Goal: Find specific page/section: Find specific page/section

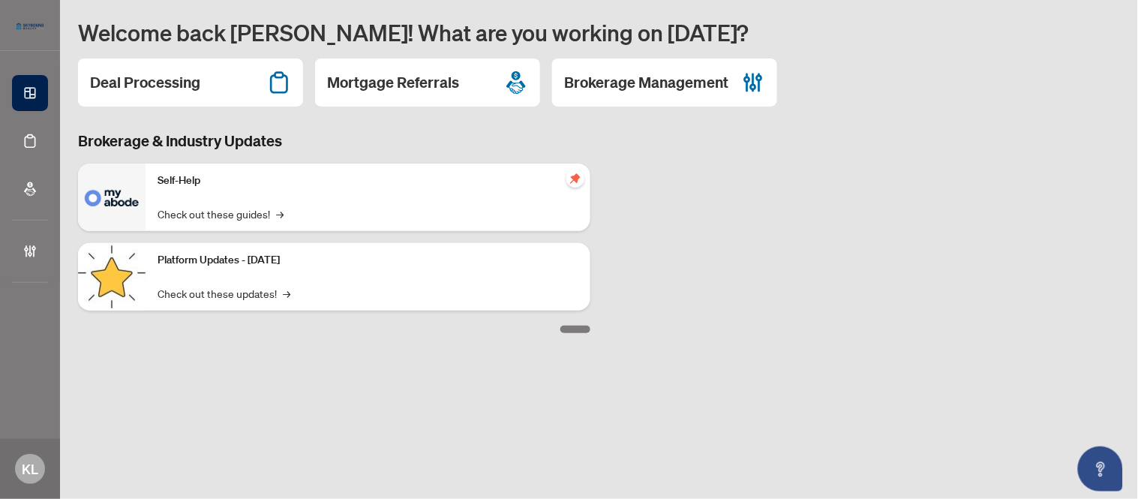
click at [138, 81] on h2 "Deal Processing" at bounding box center [145, 82] width 110 height 21
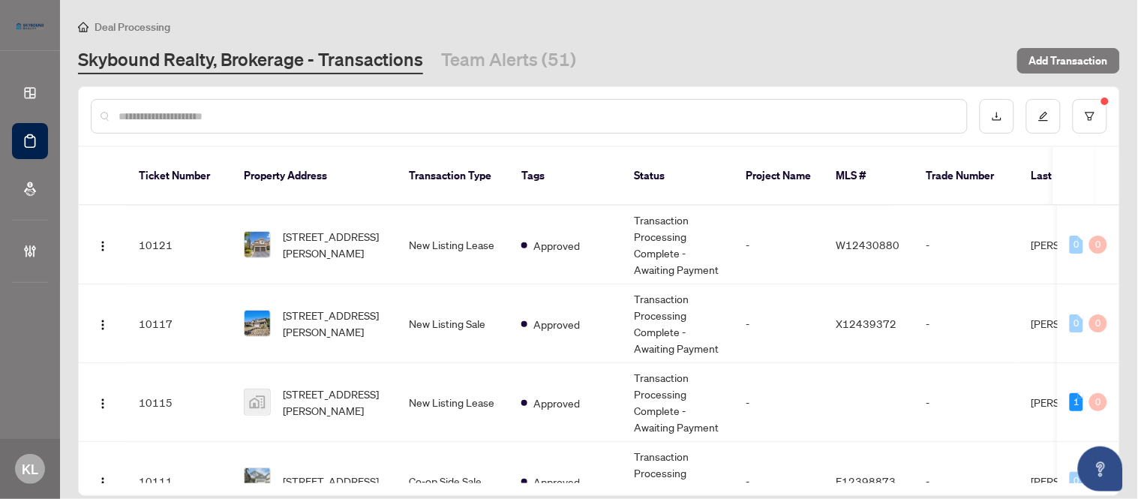
click at [305, 110] on input "text" at bounding box center [537, 116] width 836 height 17
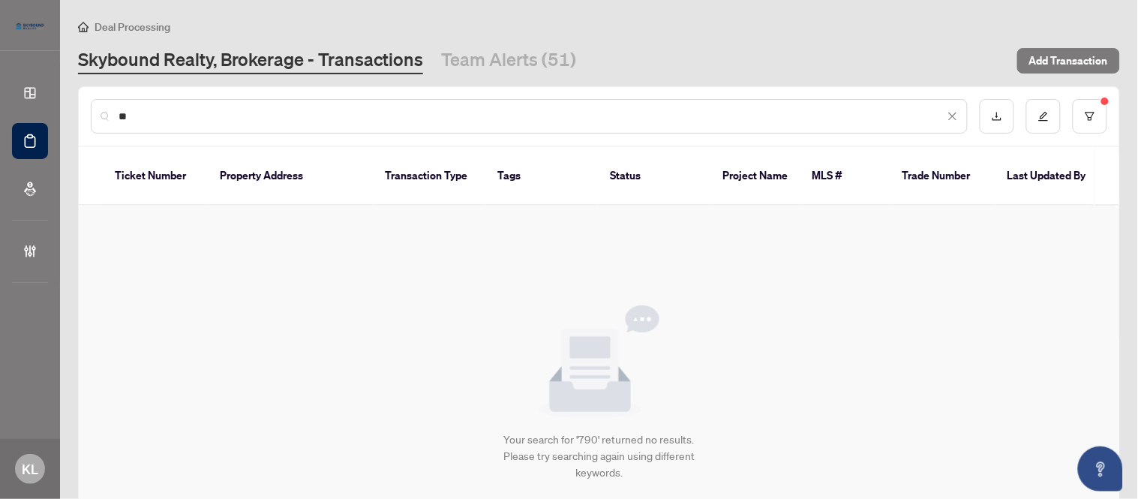
type input "*"
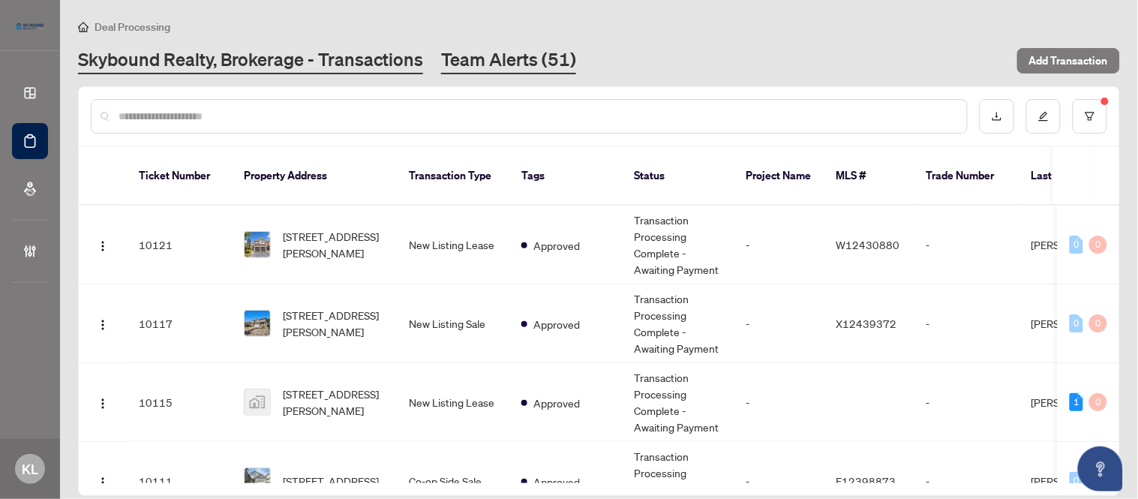
click at [470, 62] on link "Team Alerts (51)" at bounding box center [508, 60] width 135 height 27
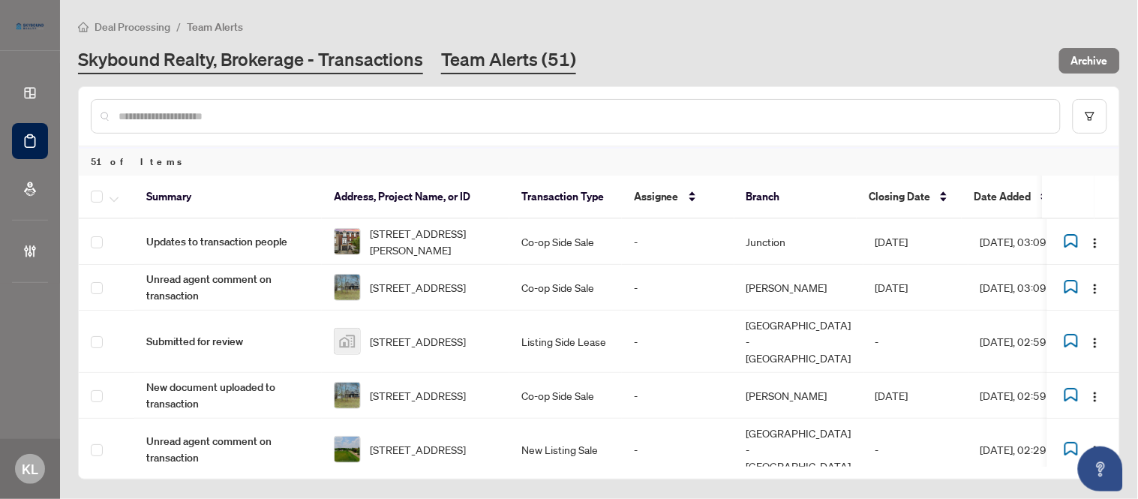
click at [355, 59] on link "Skybound Realty, Brokerage - Transactions" at bounding box center [250, 60] width 345 height 27
